Goal: Information Seeking & Learning: Compare options

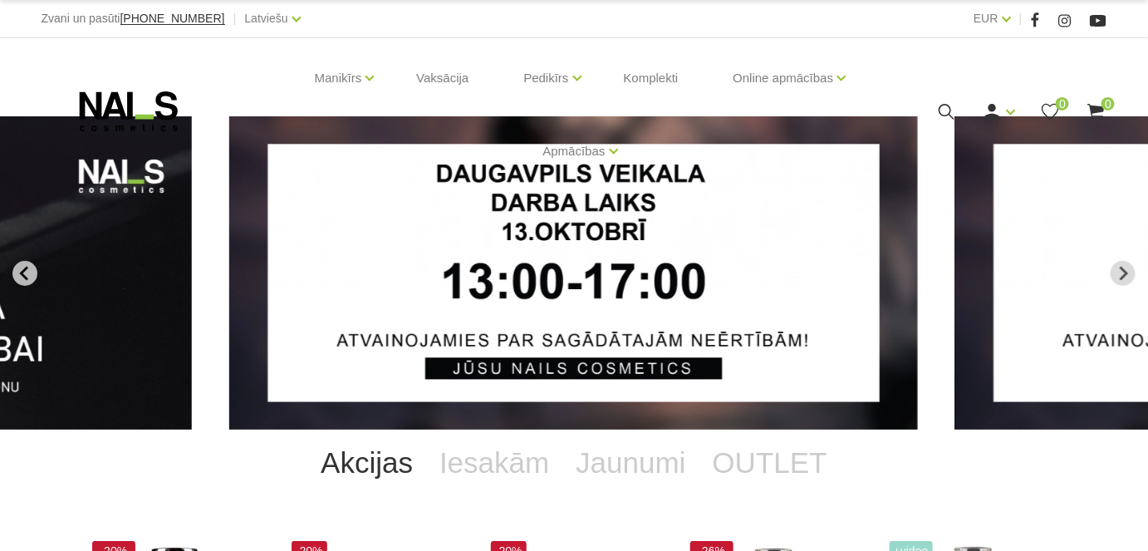
click at [28, 272] on icon "Go to last slide" at bounding box center [24, 273] width 15 height 15
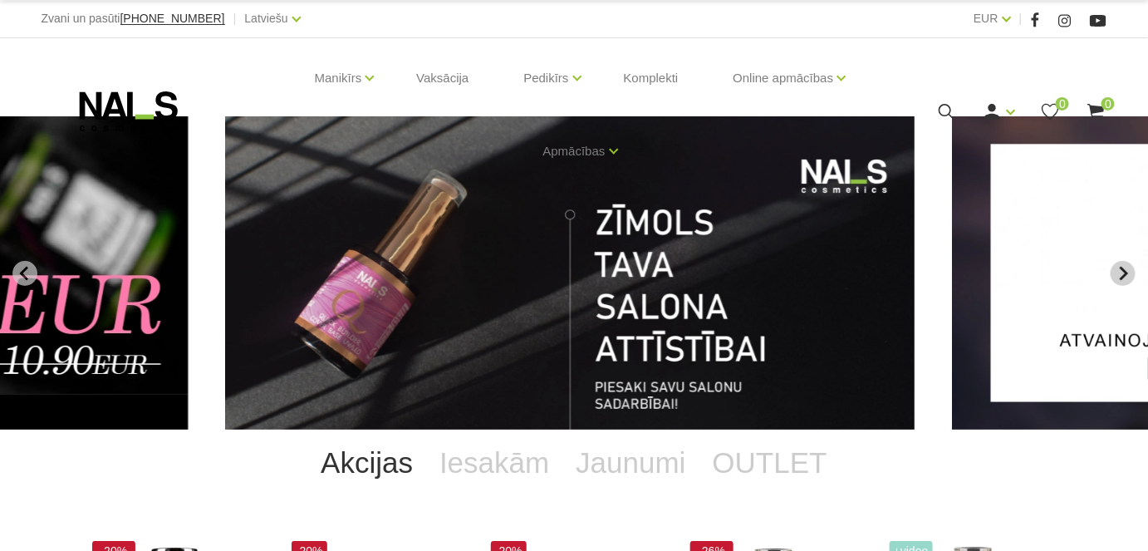
click at [1125, 266] on icon "Go to first slide" at bounding box center [1122, 273] width 15 height 15
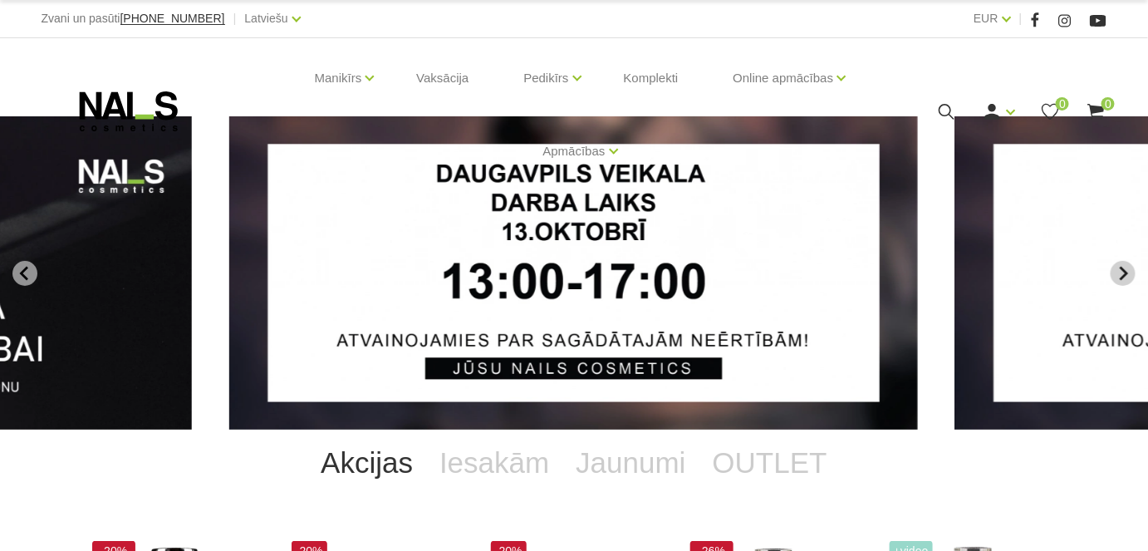
click at [1125, 266] on icon "Next slide" at bounding box center [1122, 273] width 15 height 15
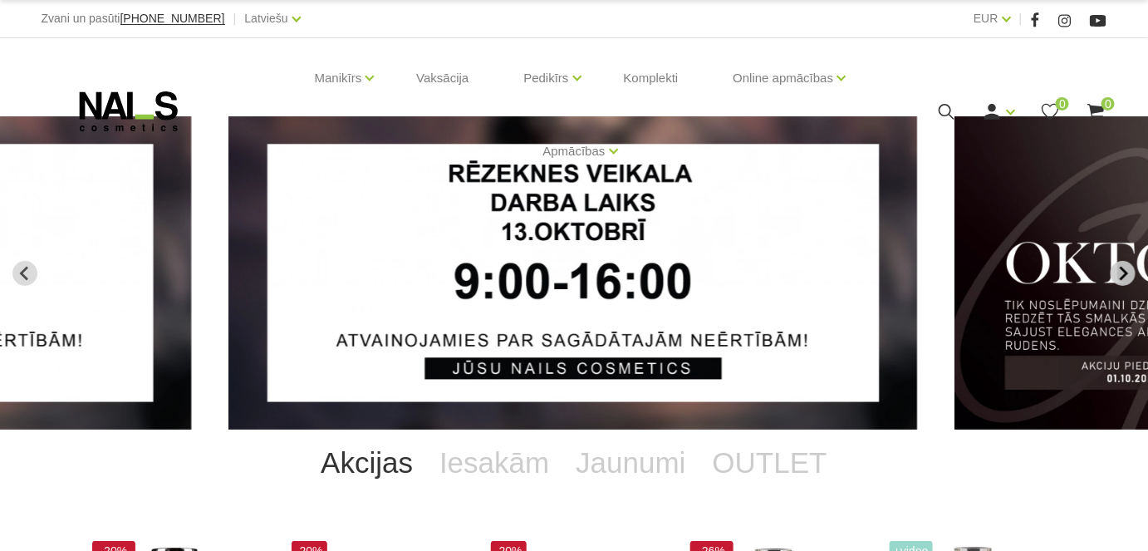
click at [1125, 266] on icon "Next slide" at bounding box center [1122, 273] width 15 height 15
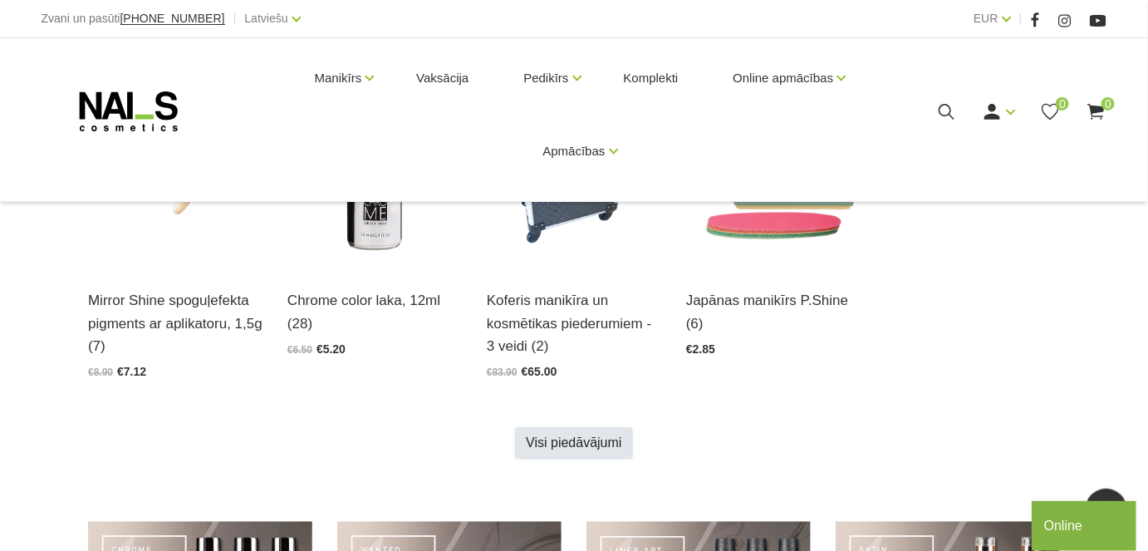
click at [566, 437] on link "Visi piedāvājumi" at bounding box center [573, 444] width 117 height 32
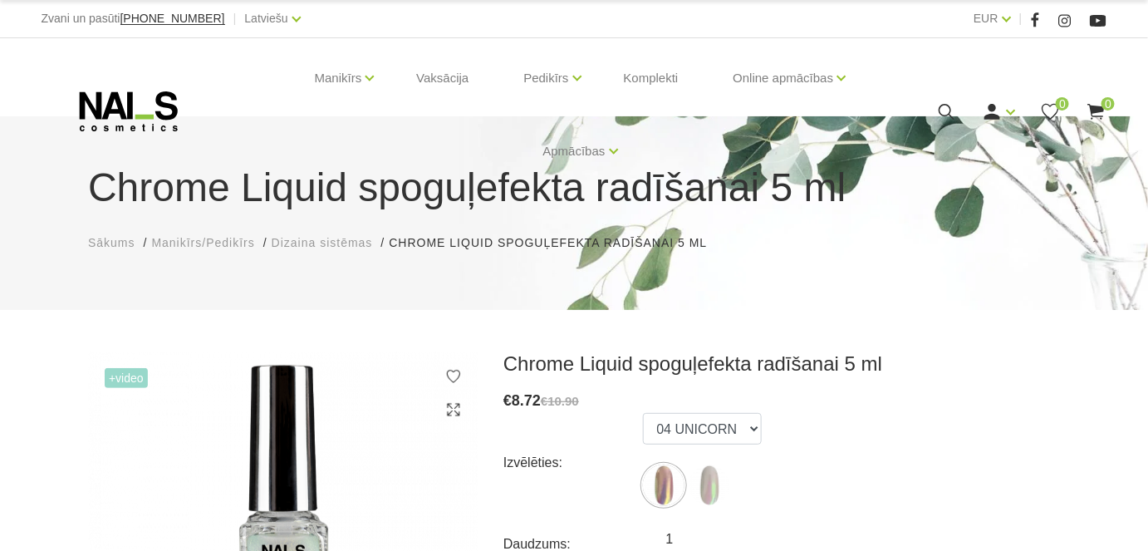
scroll to position [226, 0]
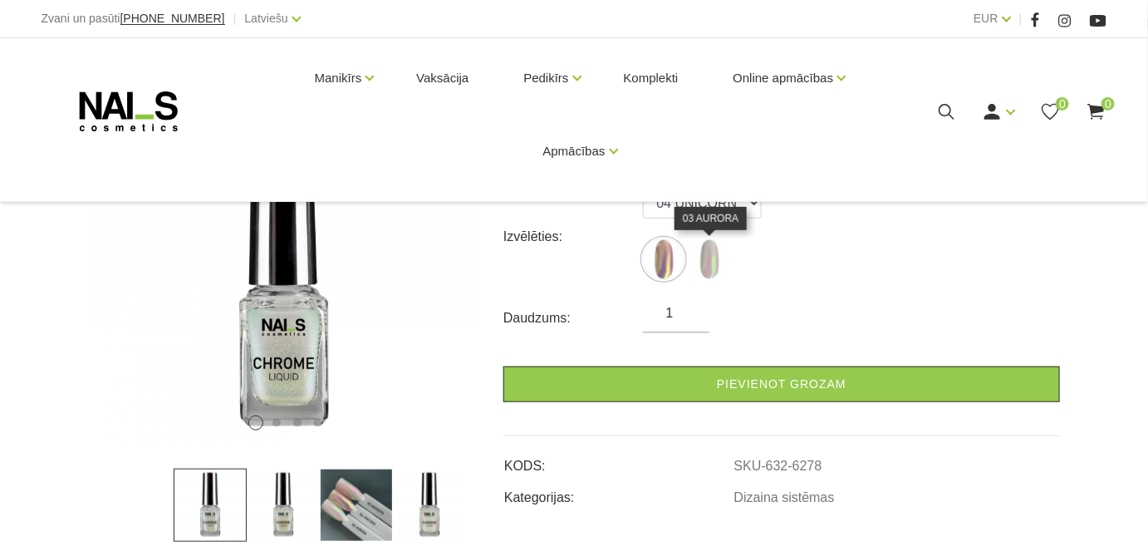
click at [726, 265] on img at bounding box center [709, 259] width 42 height 42
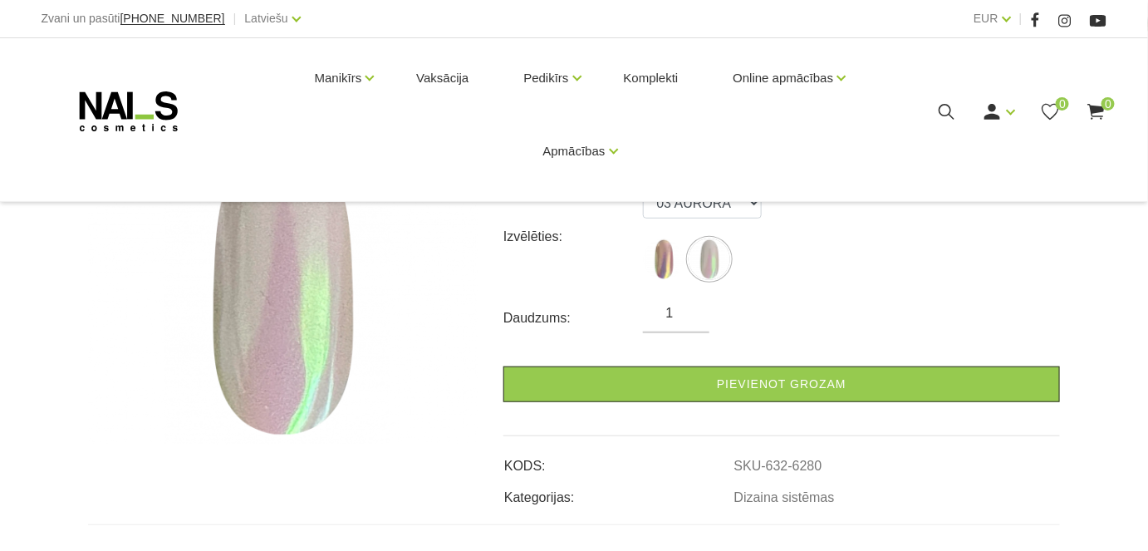
scroll to position [150, 0]
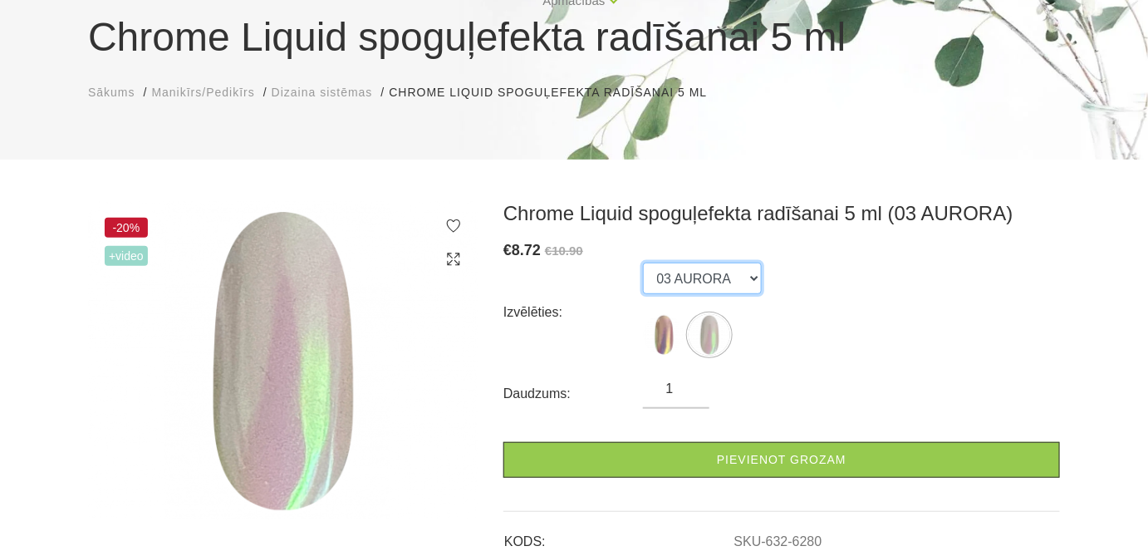
click at [712, 266] on select "04 UNICORN 03 AURORA" at bounding box center [702, 278] width 119 height 32
click at [643, 262] on select "04 UNICORN 03 AURORA" at bounding box center [702, 278] width 119 height 32
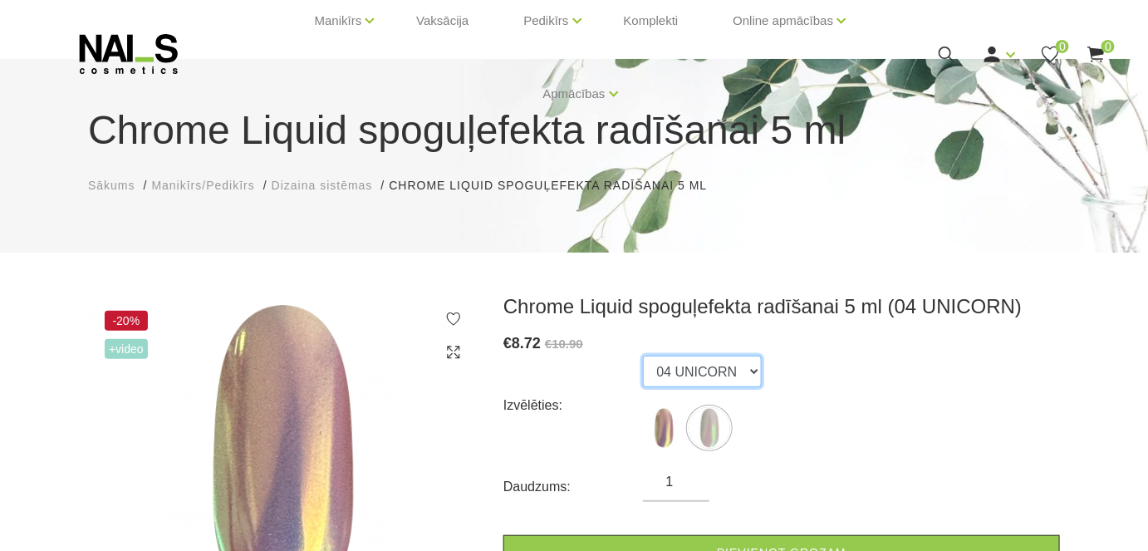
scroll to position [208, 0]
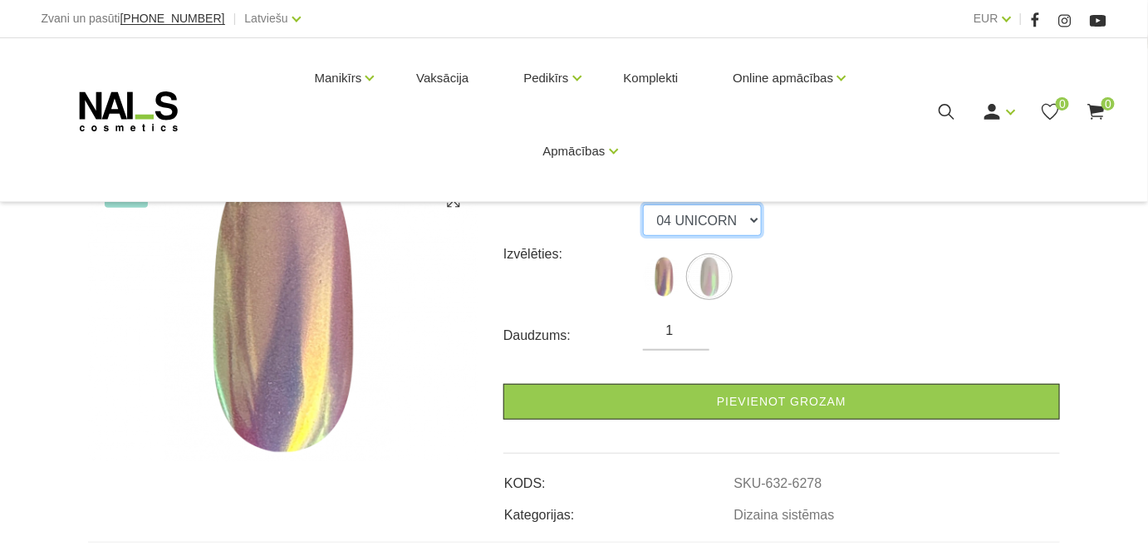
click at [663, 221] on select "04 UNICORN 03 AURORA" at bounding box center [702, 220] width 119 height 32
select select "6280"
click at [643, 204] on select "04 UNICORN 03 AURORA" at bounding box center [702, 220] width 119 height 32
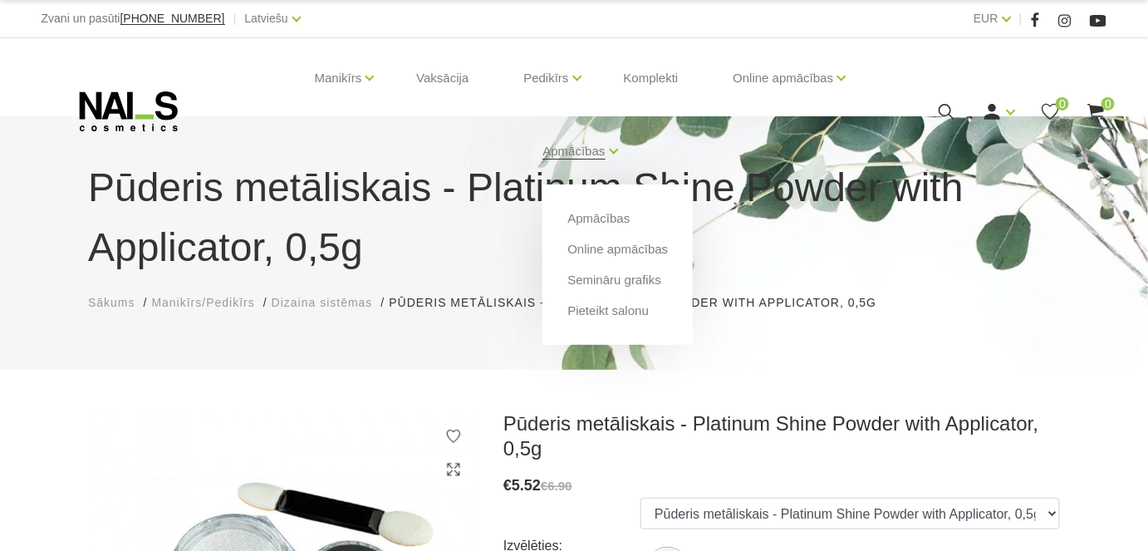
scroll to position [226, 0]
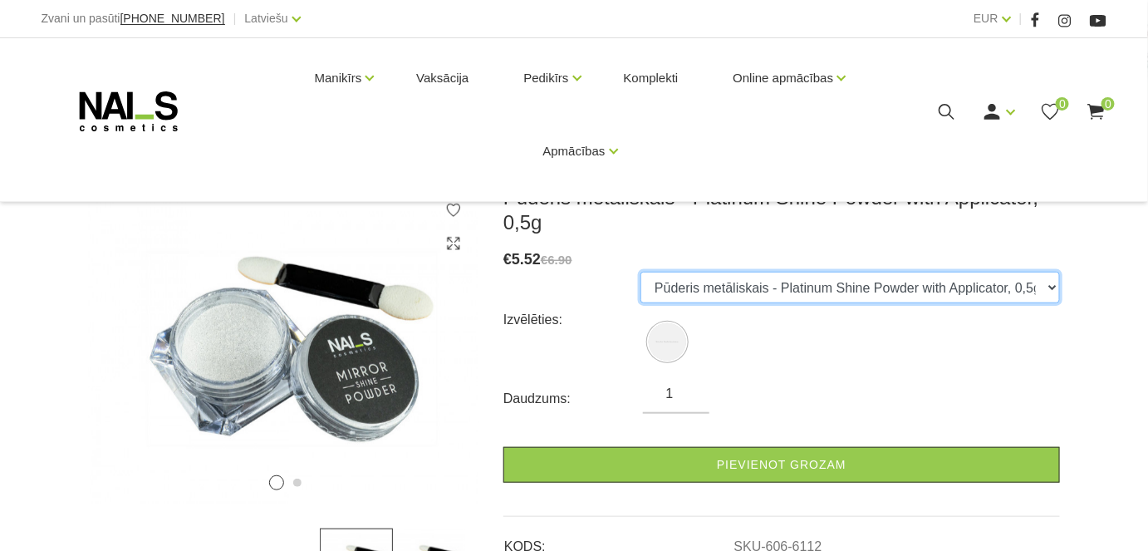
click at [780, 284] on select "Pūderis metāliskais - Platinum Shine Powder with Applicator, 0,5g" at bounding box center [849, 288] width 419 height 32
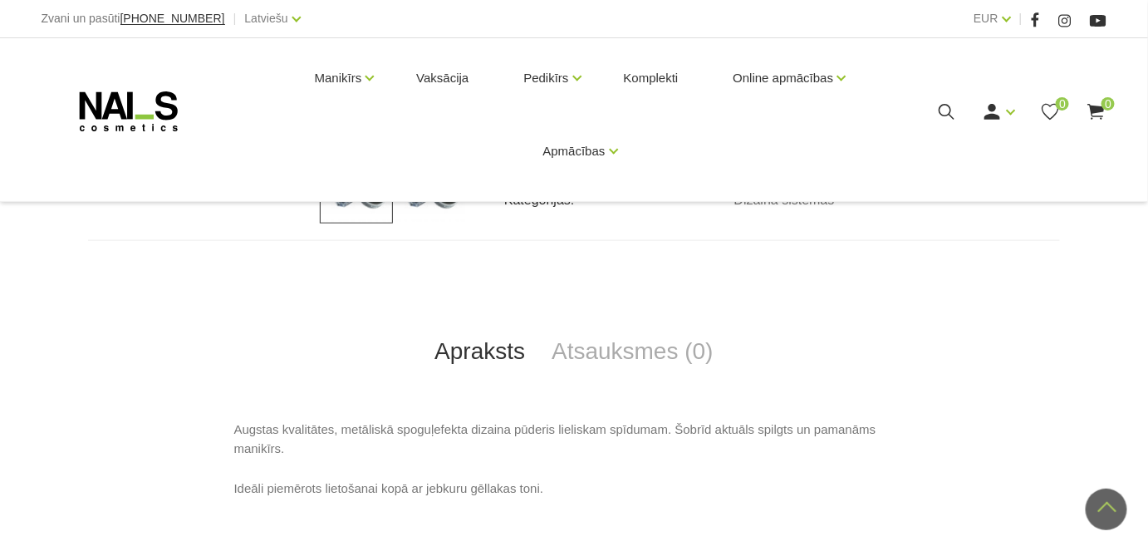
scroll to position [453, 0]
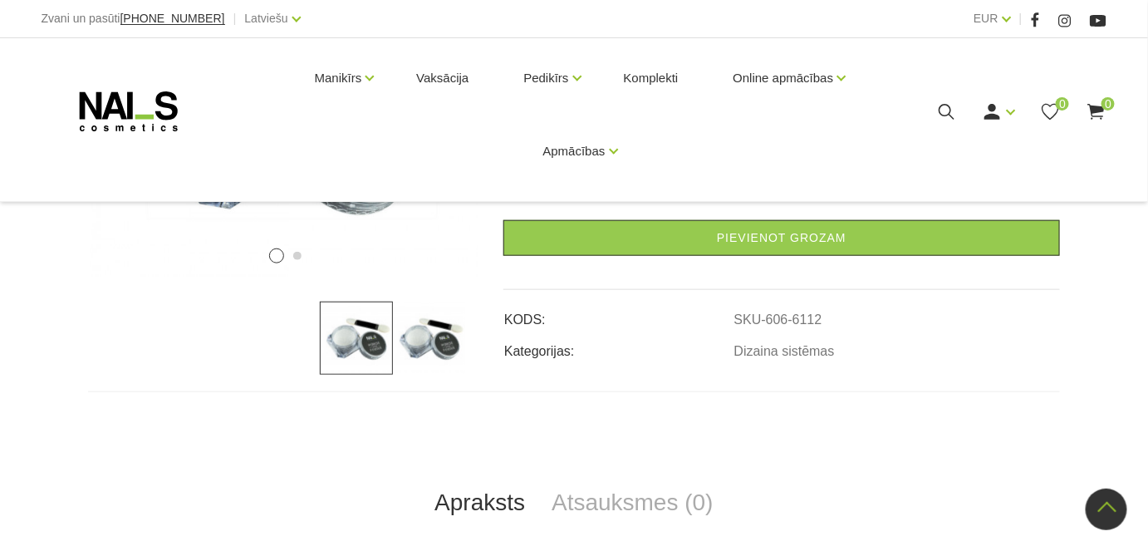
click at [469, 345] on div at bounding box center [283, 337] width 390 height 73
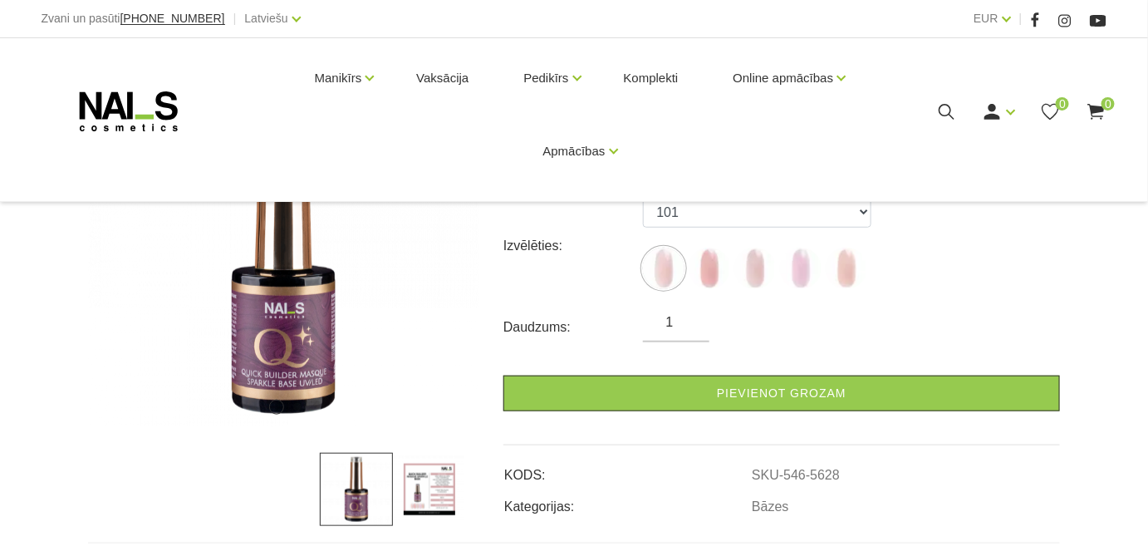
scroll to position [226, 0]
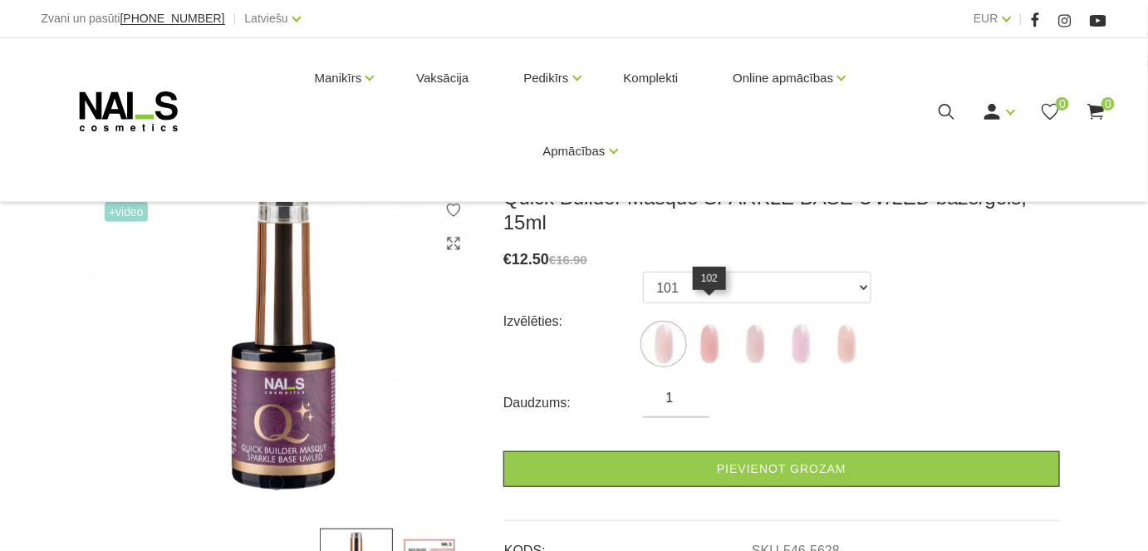
click at [707, 323] on img at bounding box center [709, 344] width 42 height 42
select select "5629"
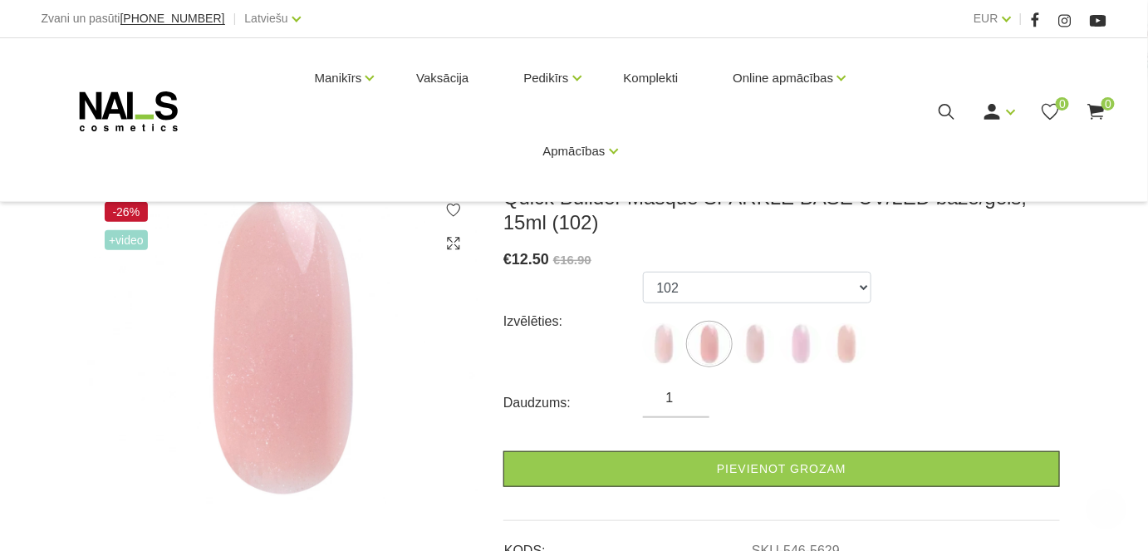
scroll to position [528, 0]
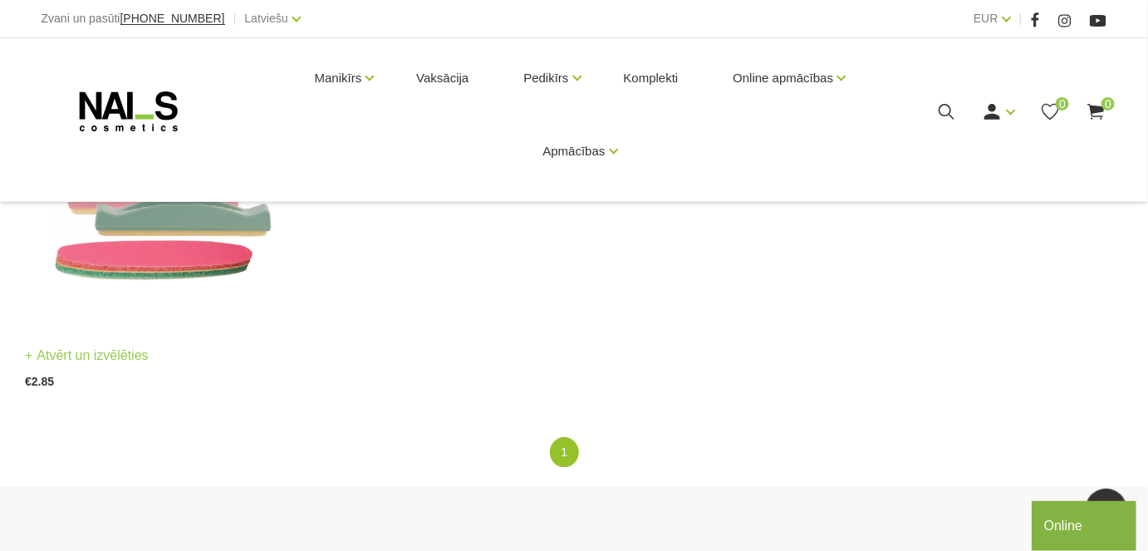
scroll to position [1510, 0]
